Goal: Check status: Check status

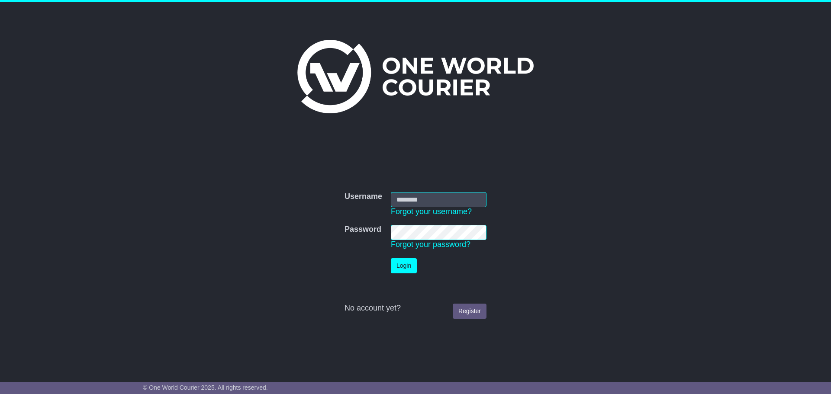
type input "**********"
click at [393, 263] on button "Login" at bounding box center [404, 265] width 26 height 15
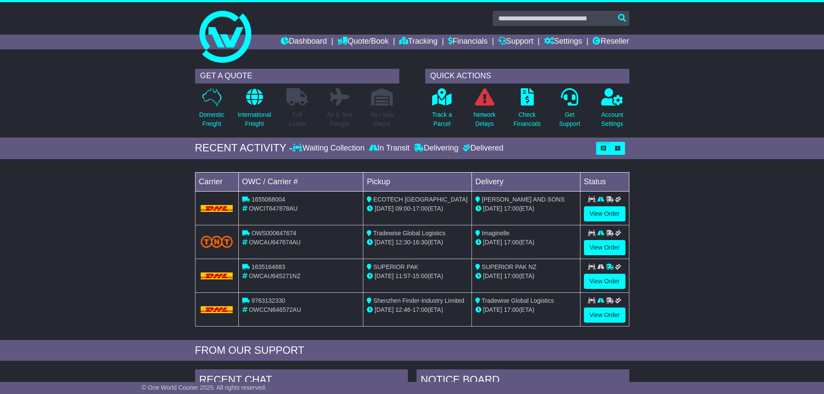
click at [259, 302] on span "9763132330" at bounding box center [268, 300] width 34 height 7
copy span "9763132330"
